Goal: Task Accomplishment & Management: Manage account settings

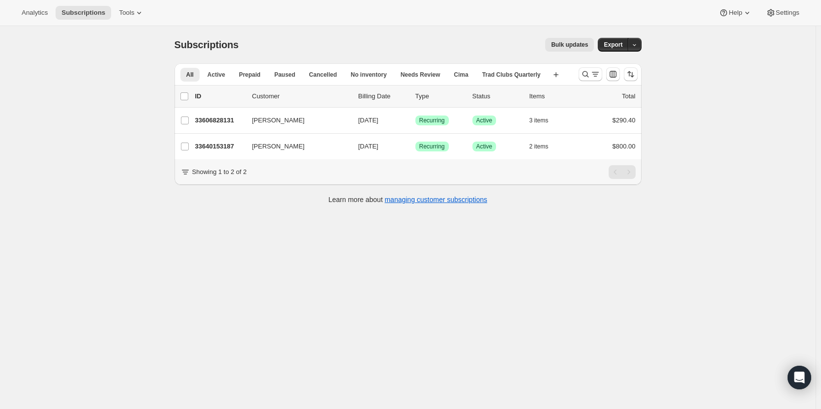
click at [222, 119] on p "33606828131" at bounding box center [219, 120] width 49 height 10
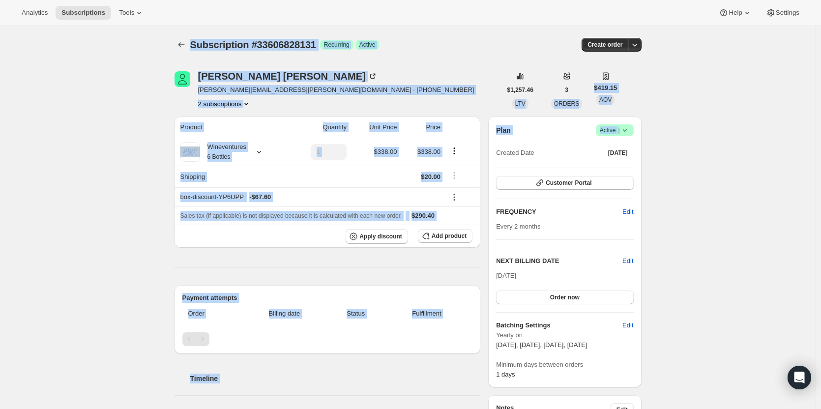
drag, startPoint x: 819, startPoint y: 34, endPoint x: 821, endPoint y: 116, distance: 81.6
click at [820, 116] on html "Analytics Subscriptions Tools Help Settings Skip to content Subscription #33606…" at bounding box center [410, 204] width 821 height 409
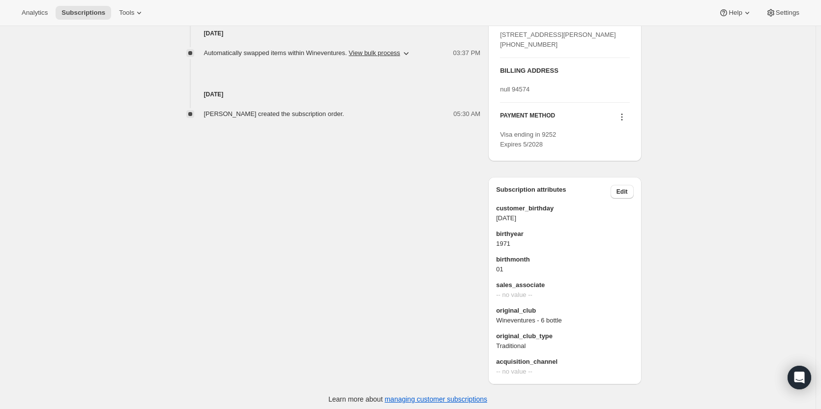
scroll to position [491, 0]
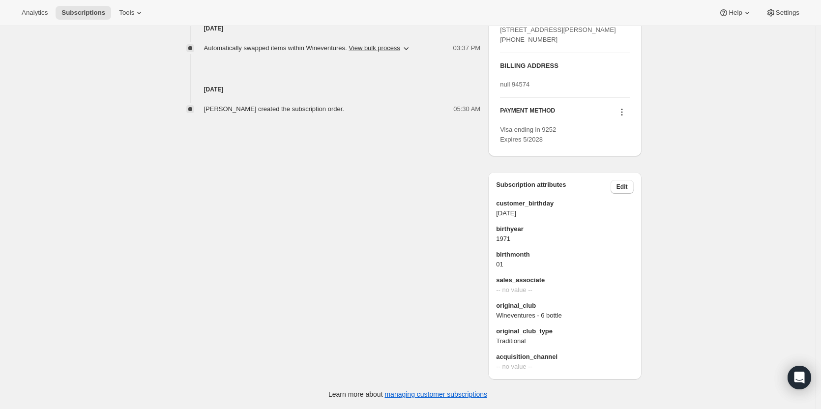
click at [624, 188] on span "Edit" at bounding box center [621, 187] width 11 height 8
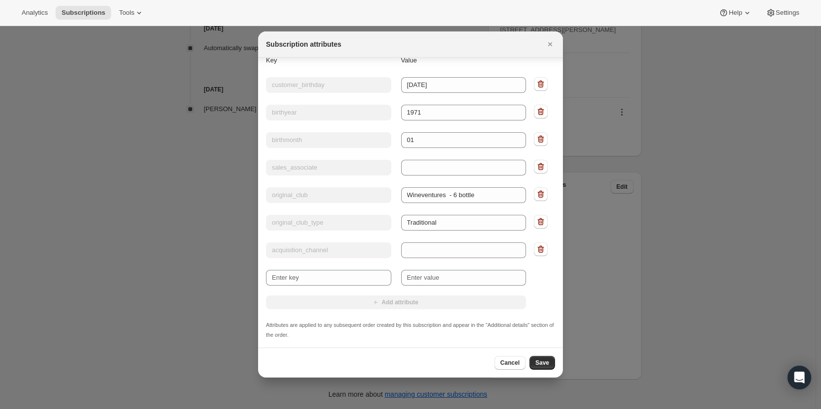
scroll to position [0, 0]
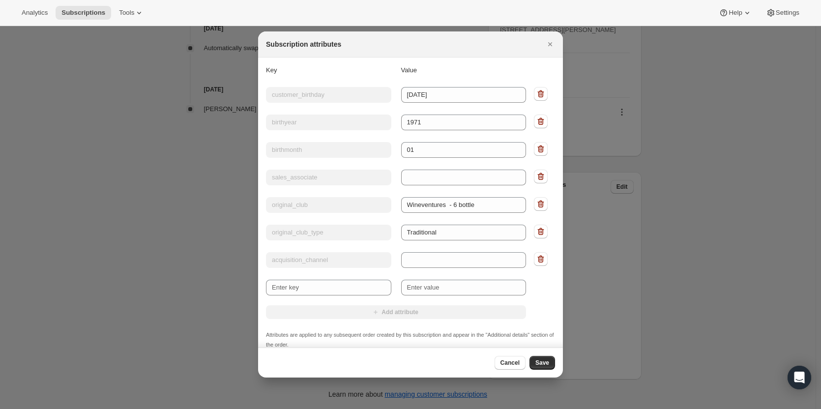
click at [550, 42] on icon "Close" at bounding box center [550, 44] width 10 height 10
